Goal: Check status

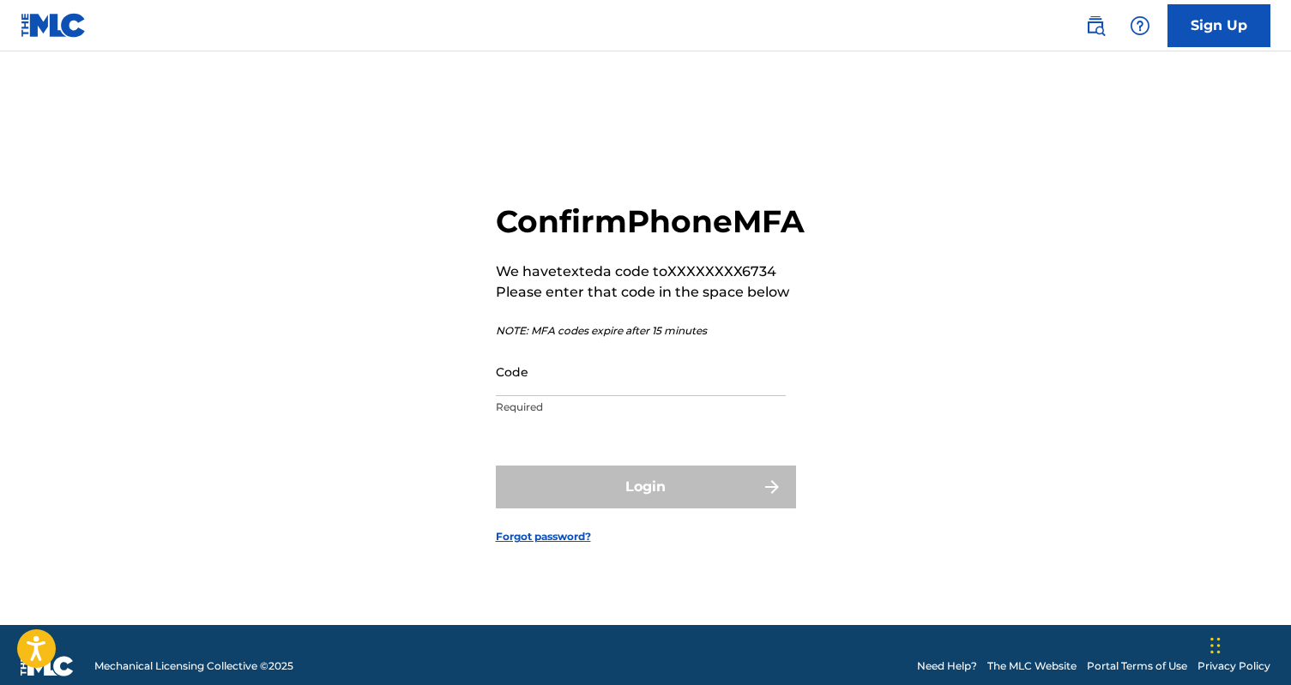
click at [722, 396] on input "Code" at bounding box center [641, 371] width 290 height 49
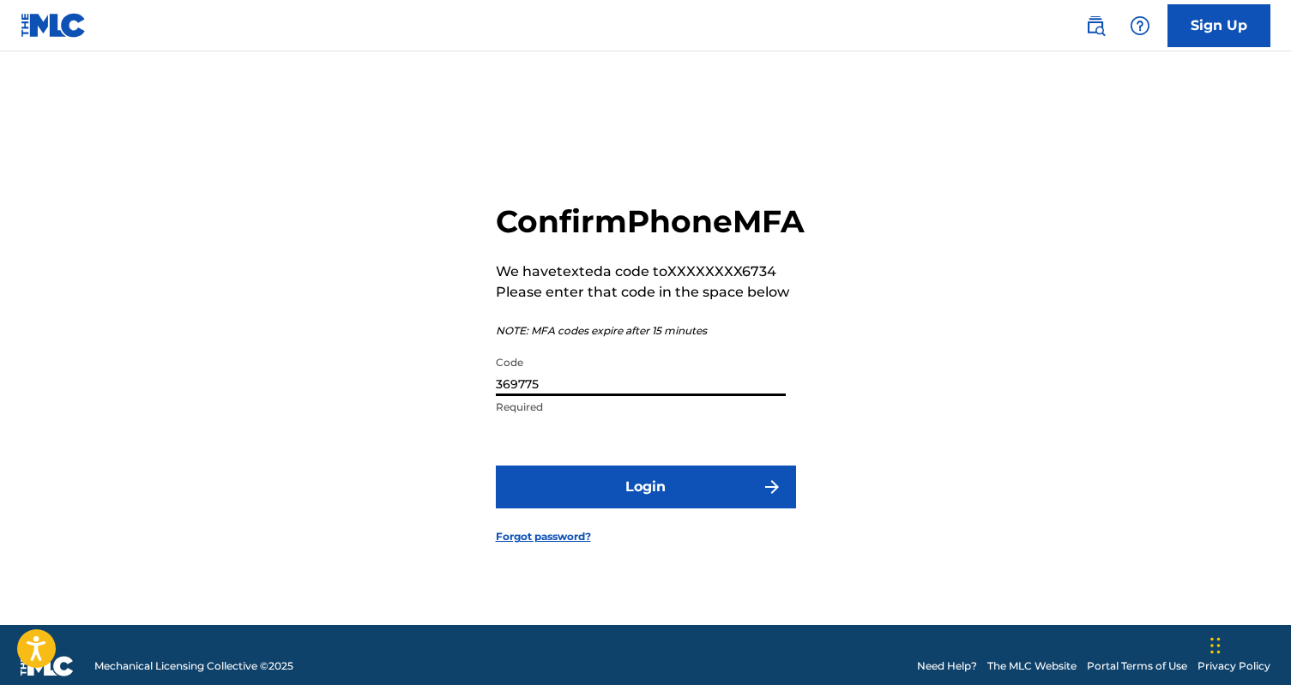
type input "369775"
click at [645, 506] on button "Login" at bounding box center [646, 487] width 300 height 43
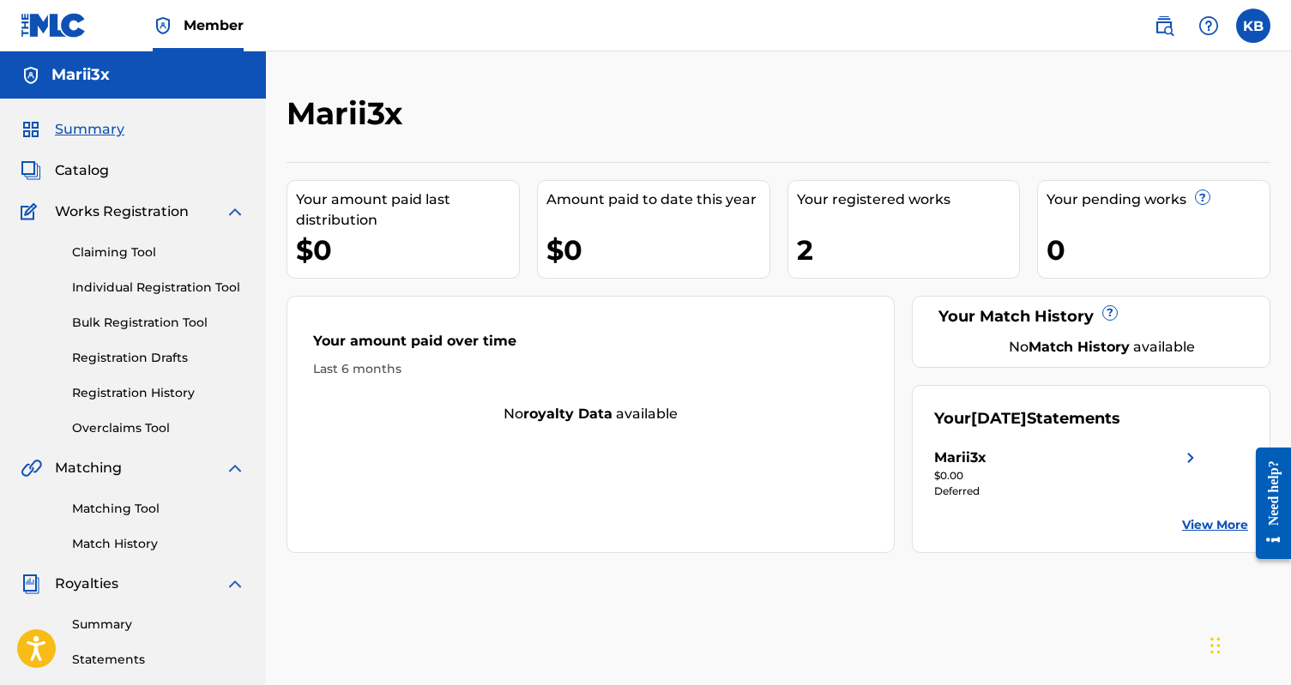
click at [1205, 531] on link "View More" at bounding box center [1215, 525] width 66 height 18
click at [795, 260] on div "Your registered works 2" at bounding box center [904, 229] width 233 height 99
